Goal: Transaction & Acquisition: Book appointment/travel/reservation

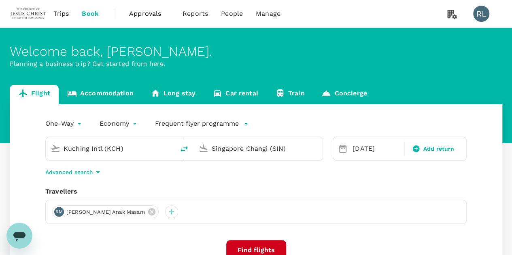
type input "Kuching Intl (KCH)"
type input "Singapore Changi (SIN)"
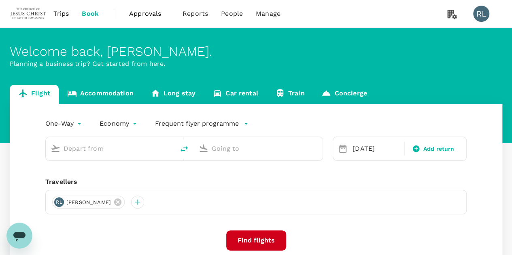
type input "Kuching Intl (KCH)"
type input "Singapore Changi (SIN)"
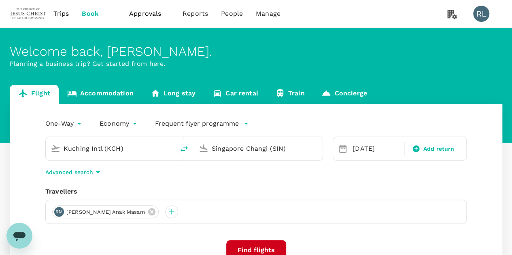
click at [184, 146] on icon "delete" at bounding box center [184, 149] width 10 height 10
type input "Singapore Changi (SIN)"
type input "Kuching Intl (KCH)"
click at [140, 150] on input "Singapore Changi (SIN)" at bounding box center [111, 148] width 94 height 13
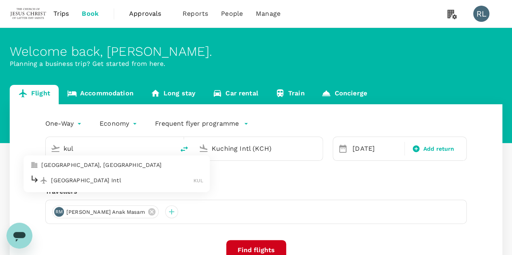
click at [106, 182] on p "[GEOGRAPHIC_DATA] Intl" at bounding box center [122, 180] width 142 height 8
type input "Kuala Lumpur Intl ([GEOGRAPHIC_DATA])"
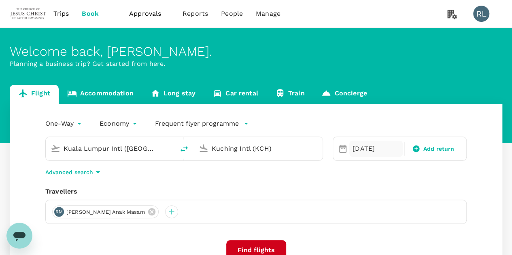
click at [365, 145] on div "[DATE]" at bounding box center [375, 149] width 53 height 16
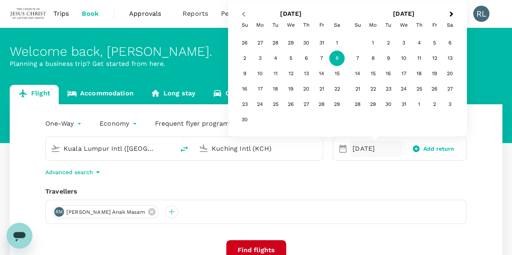
click at [241, 13] on button "Previous Month" at bounding box center [242, 14] width 13 height 13
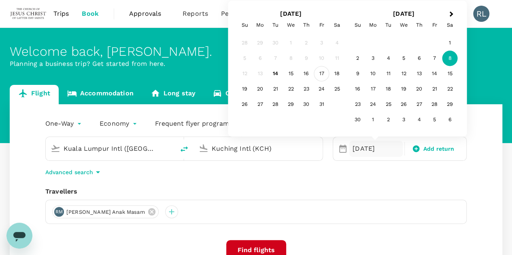
click at [318, 74] on div "17" at bounding box center [321, 73] width 15 height 15
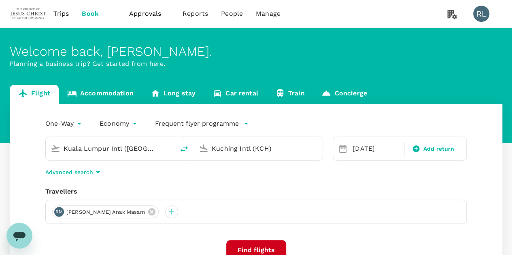
scroll to position [40, 0]
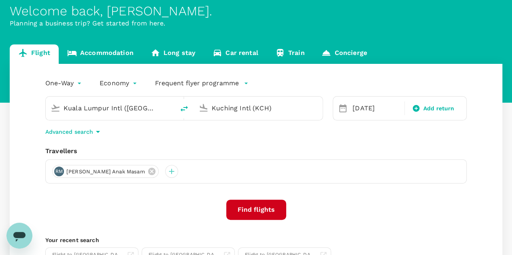
click at [261, 211] on button "Find flights" at bounding box center [256, 210] width 60 height 20
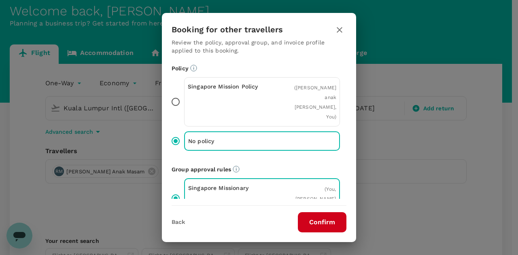
click at [310, 217] on button "Confirm" at bounding box center [322, 222] width 49 height 20
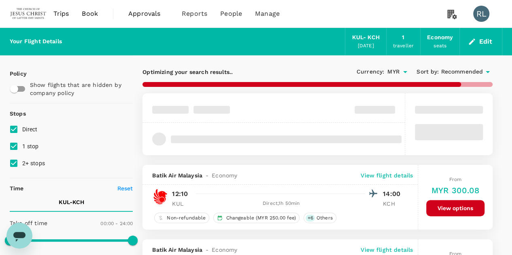
click at [449, 73] on span "Recommended" at bounding box center [462, 72] width 42 height 9
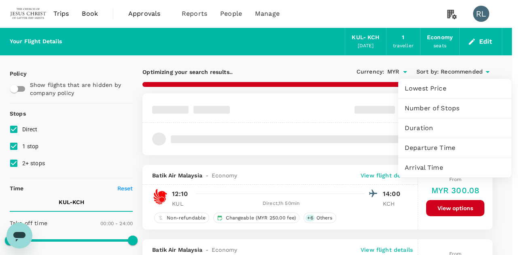
click at [430, 148] on span "Departure Time" at bounding box center [455, 148] width 100 height 10
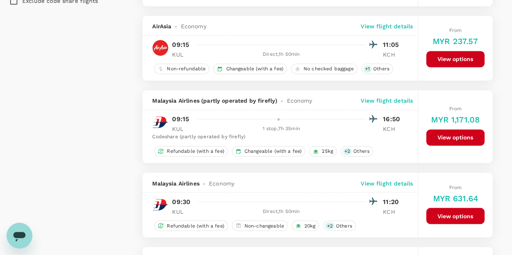
scroll to position [647, 0]
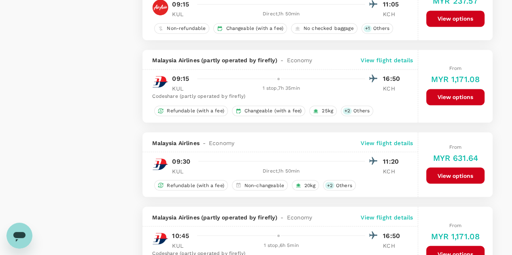
click at [389, 140] on p "View flight details" at bounding box center [386, 143] width 52 height 8
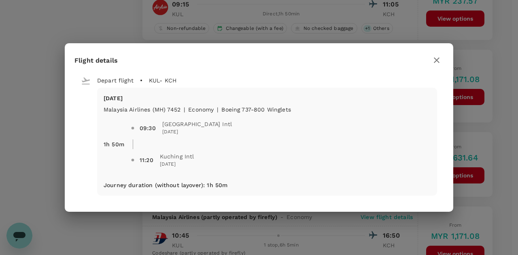
click at [433, 59] on icon "button" at bounding box center [437, 60] width 10 height 10
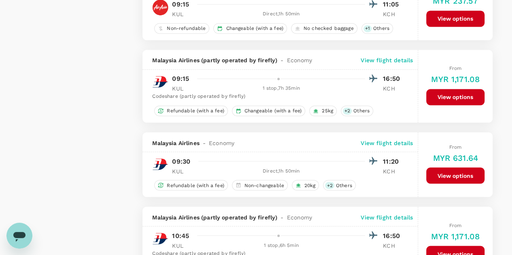
click at [392, 139] on p "View flight details" at bounding box center [386, 143] width 52 height 8
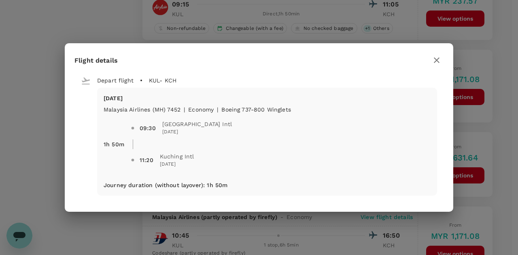
click at [437, 60] on icon "button" at bounding box center [437, 60] width 10 height 10
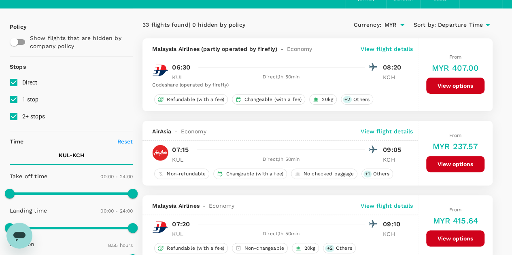
scroll to position [0, 0]
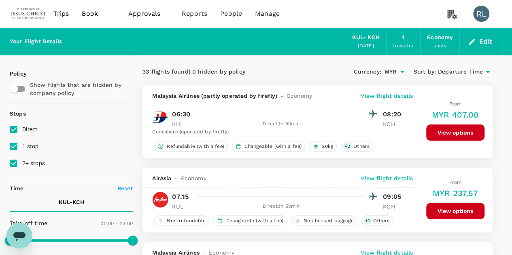
click at [89, 13] on span "Book" at bounding box center [90, 14] width 16 height 10
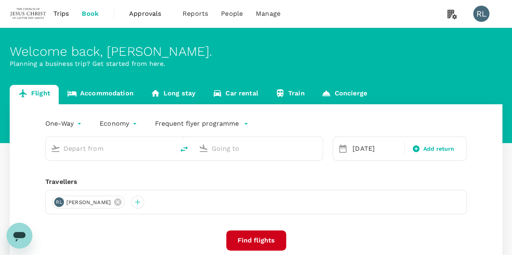
type input "Kuala Lumpur Intl ([GEOGRAPHIC_DATA])"
type input "Kuching Intl (KCH)"
type input "Kuala Lumpur Intl ([GEOGRAPHIC_DATA])"
type input "Kuching Intl (KCH)"
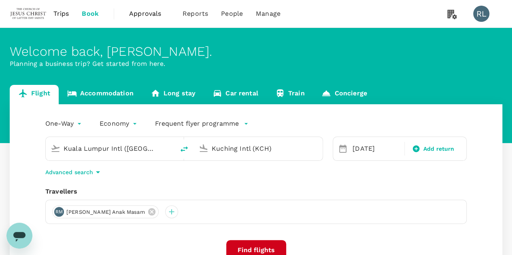
click at [183, 149] on icon "delete" at bounding box center [184, 149] width 10 height 10
type input "Kuching Intl (KCH)"
type input "Kuala Lumpur Intl ([GEOGRAPHIC_DATA])"
click at [122, 151] on input "Kuching Intl (KCH)" at bounding box center [111, 148] width 94 height 13
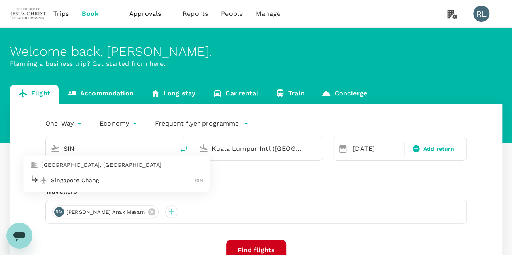
click at [93, 180] on p "Singapore Changi" at bounding box center [123, 180] width 144 height 8
type input "Singapore Changi (SIN)"
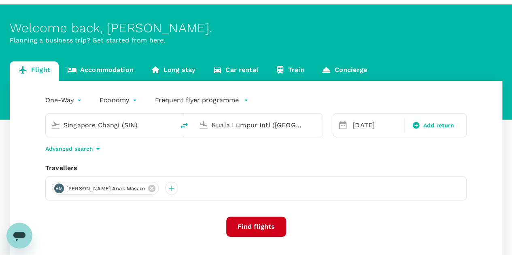
scroll to position [40, 0]
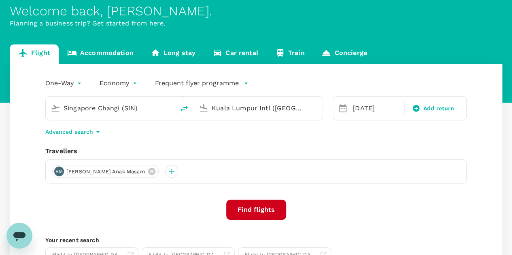
click at [258, 212] on button "Find flights" at bounding box center [256, 210] width 60 height 20
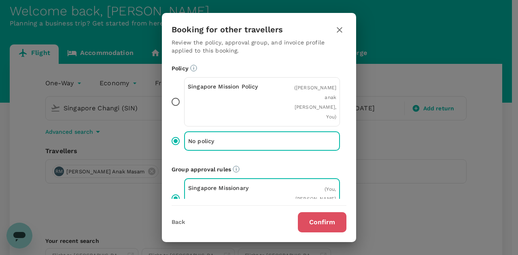
click at [316, 217] on button "Confirm" at bounding box center [322, 222] width 49 height 20
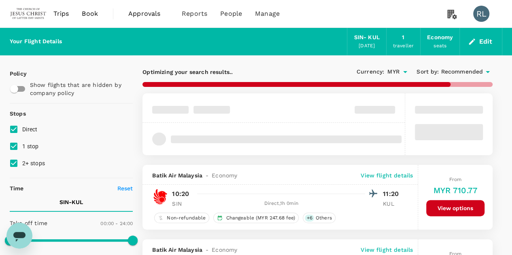
click at [449, 74] on span "Recommended" at bounding box center [462, 72] width 42 height 9
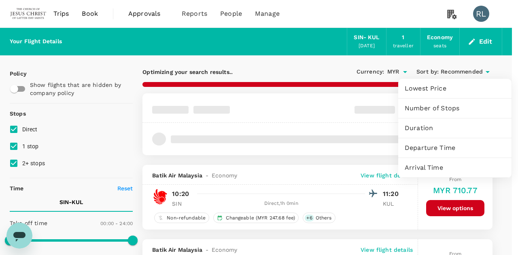
click at [439, 146] on span "Departure Time" at bounding box center [455, 148] width 100 height 10
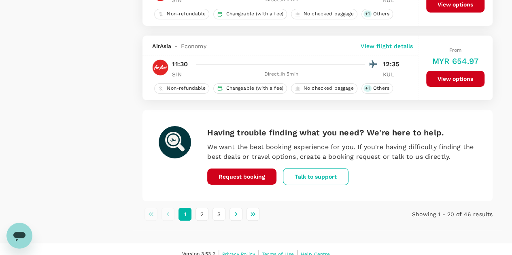
scroll to position [1510, 0]
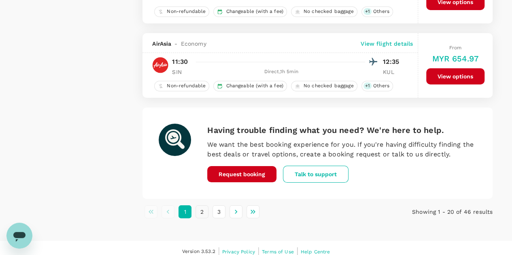
click at [200, 205] on button "2" at bounding box center [201, 211] width 13 height 13
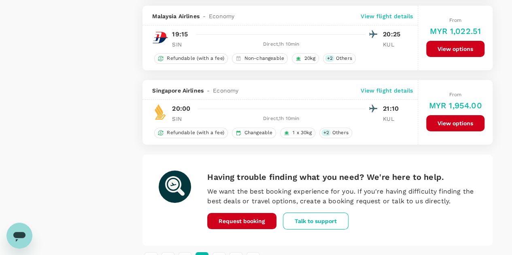
scroll to position [1493, 0]
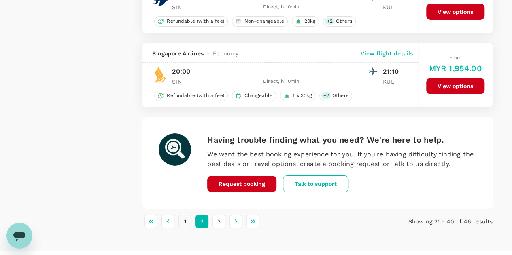
click at [187, 215] on button "1" at bounding box center [184, 221] width 13 height 13
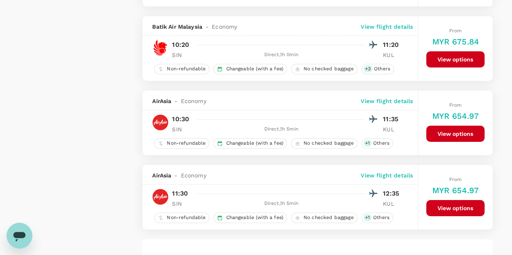
scroll to position [1389, 0]
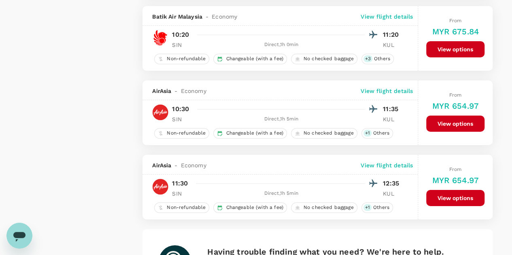
click at [383, 161] on p "View flight details" at bounding box center [386, 165] width 52 height 8
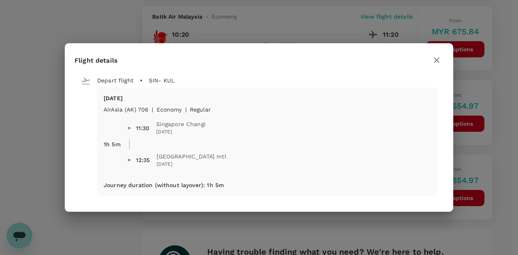
click at [438, 59] on icon "button" at bounding box center [437, 60] width 10 height 10
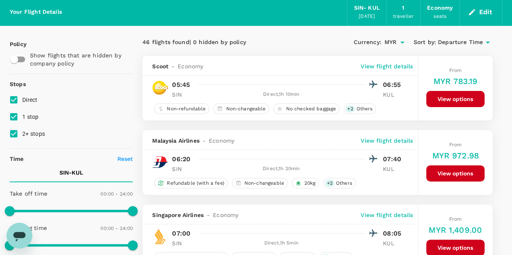
scroll to position [0, 0]
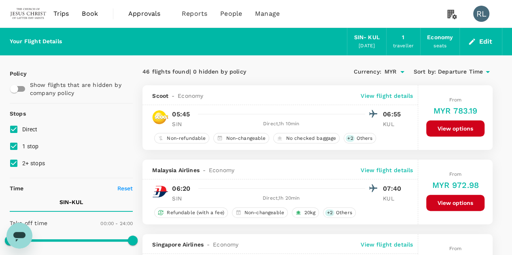
click at [484, 38] on button "Edit" at bounding box center [480, 41] width 29 height 13
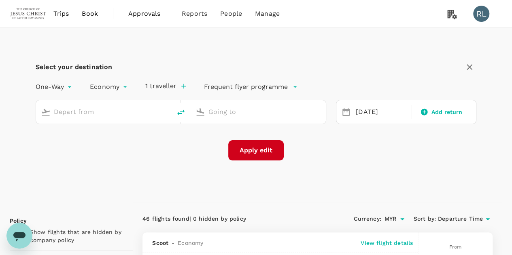
type input "Singapore Changi (SIN)"
type input "Kuala Lumpur Intl ([GEOGRAPHIC_DATA])"
click at [145, 112] on input "Singapore Changi (SIN)" at bounding box center [104, 112] width 100 height 13
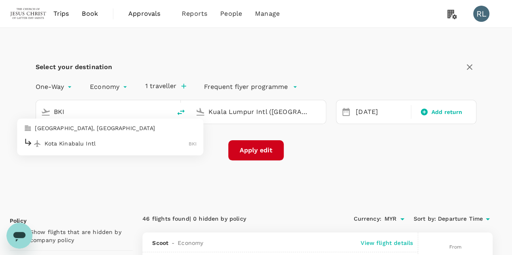
click at [101, 145] on p "Kota Kinabalu Intl" at bounding box center [116, 144] width 144 height 8
type input "Kota Kinabalu Intl (BKI)"
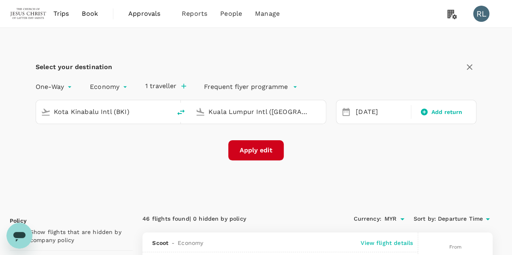
drag, startPoint x: 295, startPoint y: 113, endPoint x: 188, endPoint y: 114, distance: 107.2
click at [188, 114] on div "Kota Kinabalu Intl (BKI) [GEOGRAPHIC_DATA] Intl ([GEOGRAPHIC_DATA])" at bounding box center [181, 112] width 290 height 24
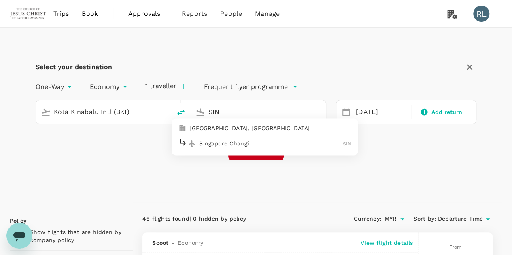
click at [208, 140] on p "Singapore Changi" at bounding box center [271, 144] width 144 height 8
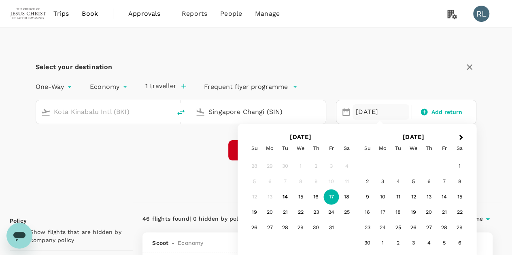
type input "Singapore Changi (SIN)"
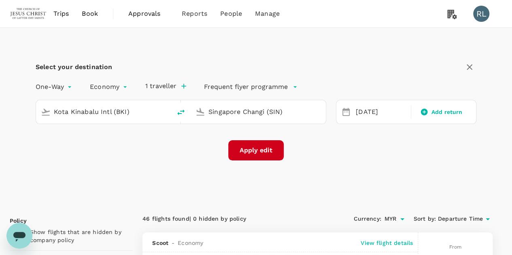
click at [175, 167] on div "Select your destination One-Way oneway Economy economy 1 traveller Frequent fly…" at bounding box center [256, 115] width 492 height 175
click at [254, 153] on button "Apply edit" at bounding box center [255, 150] width 55 height 20
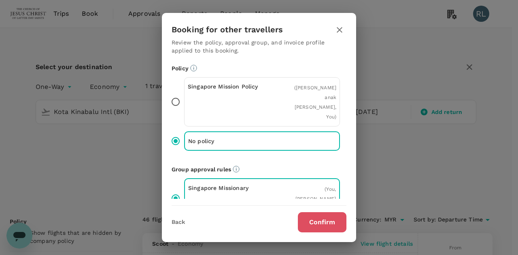
click at [324, 224] on button "Confirm" at bounding box center [322, 222] width 49 height 20
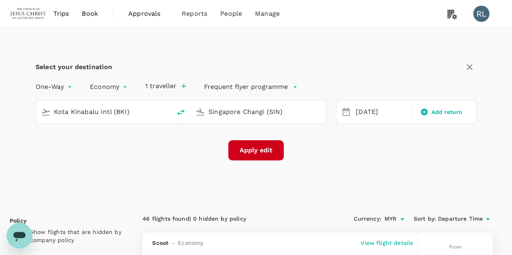
checkbox input "false"
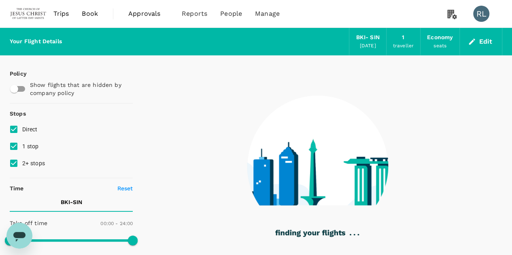
type input "1305"
checkbox input "true"
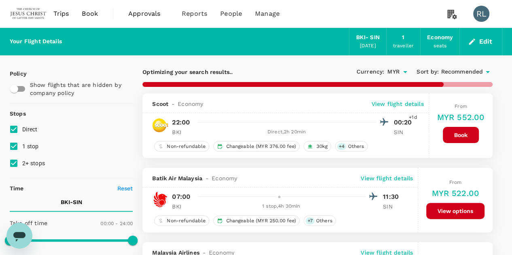
click at [458, 72] on span "Recommended" at bounding box center [462, 72] width 42 height 9
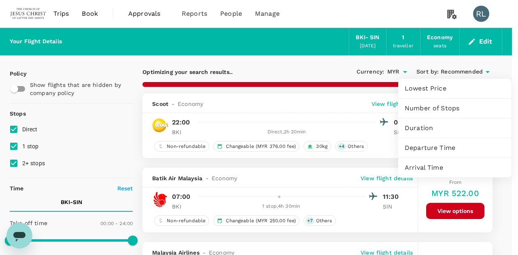
click at [425, 152] on span "Departure Time" at bounding box center [455, 148] width 100 height 10
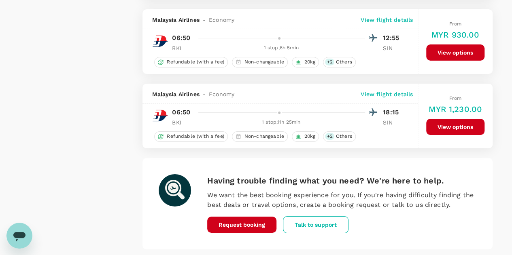
scroll to position [1491, 0]
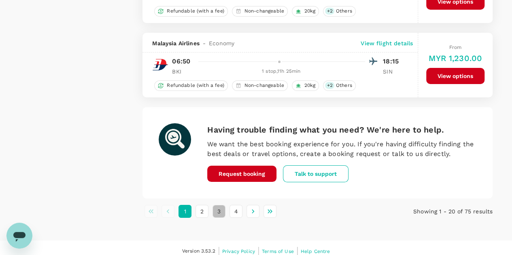
click at [219, 205] on button "3" at bounding box center [218, 211] width 13 height 13
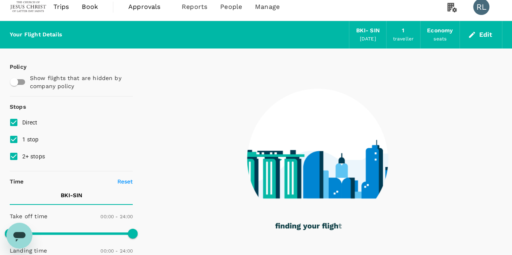
scroll to position [0, 0]
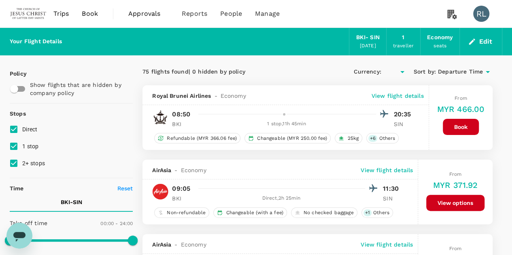
type input "MYR"
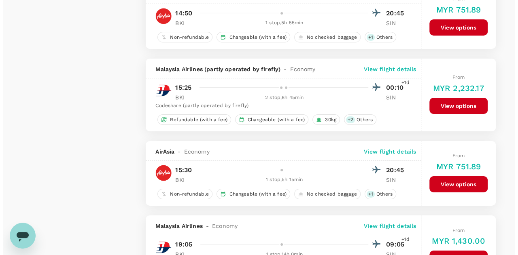
scroll to position [1335, 0]
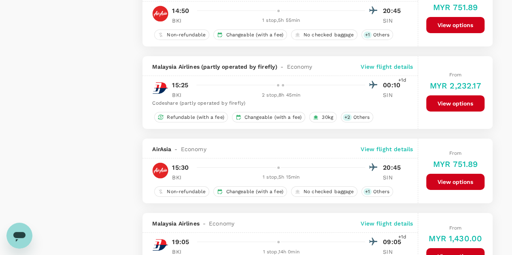
click at [381, 145] on p "View flight details" at bounding box center [386, 149] width 52 height 8
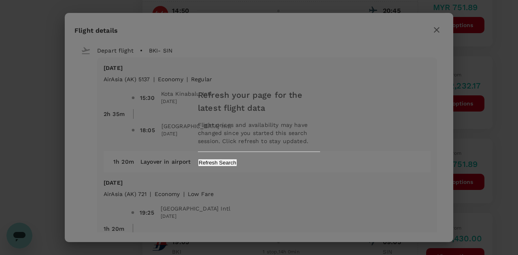
click at [436, 31] on div "Refresh your page for the latest flight data Flight prices and availability may…" at bounding box center [259, 127] width 518 height 255
click at [437, 31] on div "Refresh your page for the latest flight data Flight prices and availability may…" at bounding box center [259, 127] width 518 height 255
click at [237, 165] on button "Refresh Search" at bounding box center [217, 163] width 39 height 8
click at [437, 28] on div "Refresh your page for the latest flight data Flight prices and availability may…" at bounding box center [259, 127] width 518 height 255
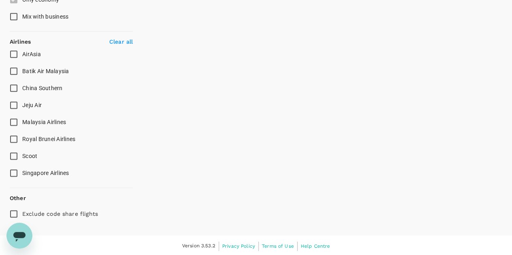
scroll to position [276, 0]
